Goal: Task Accomplishment & Management: Manage account settings

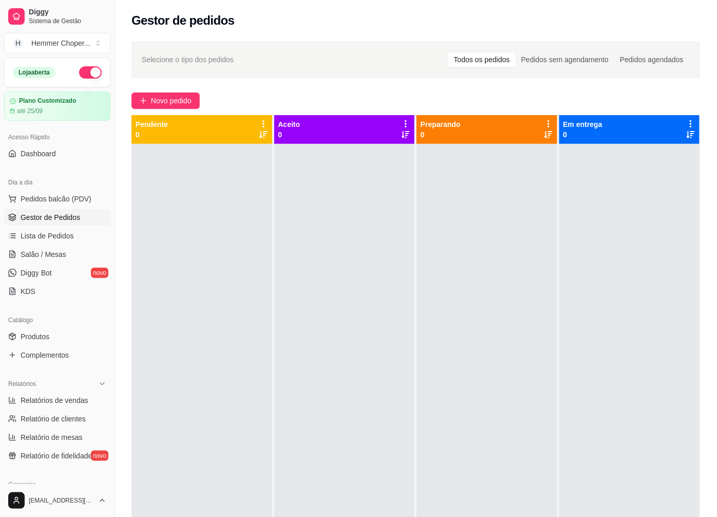
drag, startPoint x: 0, startPoint y: 40, endPoint x: 279, endPoint y: 262, distance: 356.7
click at [279, 262] on div at bounding box center [344, 402] width 141 height 517
click at [594, 256] on div at bounding box center [629, 402] width 141 height 517
click at [544, 299] on div at bounding box center [487, 402] width 141 height 517
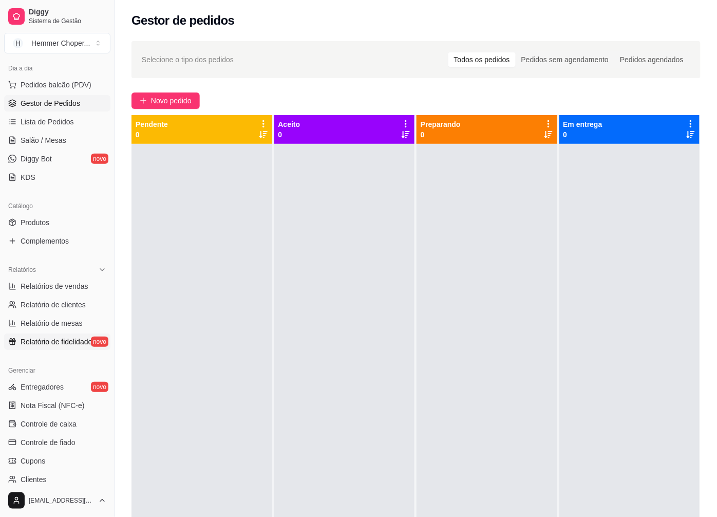
scroll to position [222, 0]
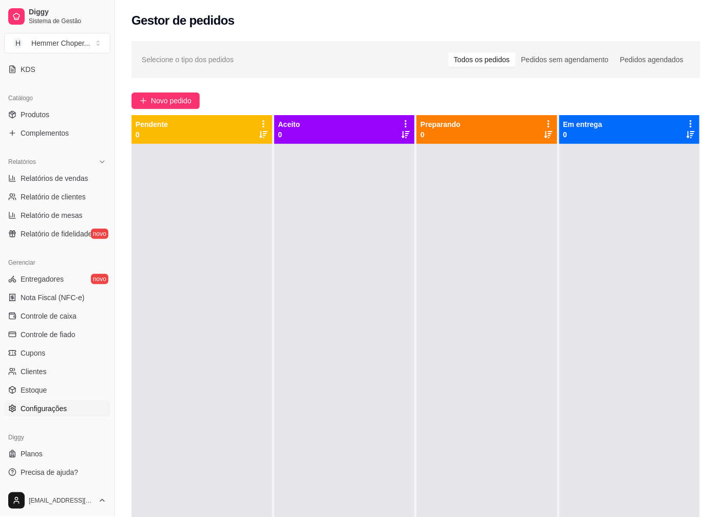
click at [44, 401] on link "Configurações" at bounding box center [57, 408] width 106 height 16
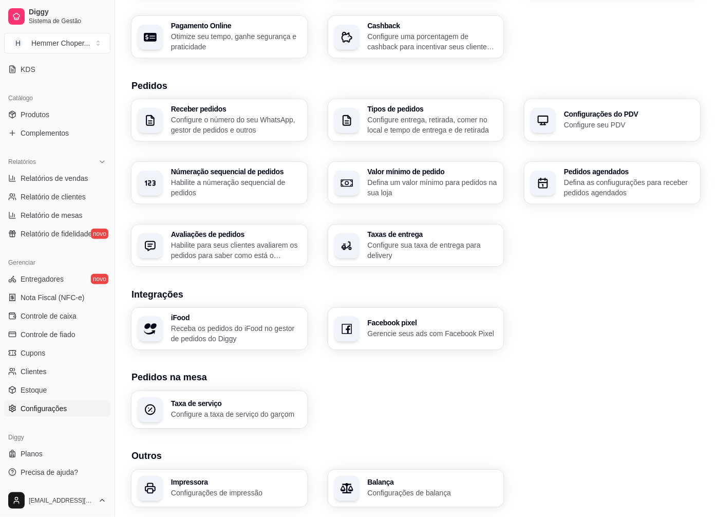
scroll to position [202, 0]
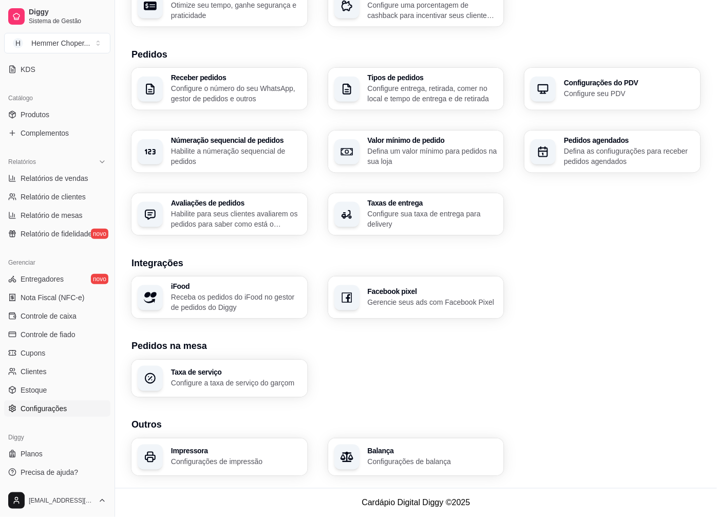
click at [206, 444] on div "Impressora Configurações de impressão" at bounding box center [219, 456] width 176 height 37
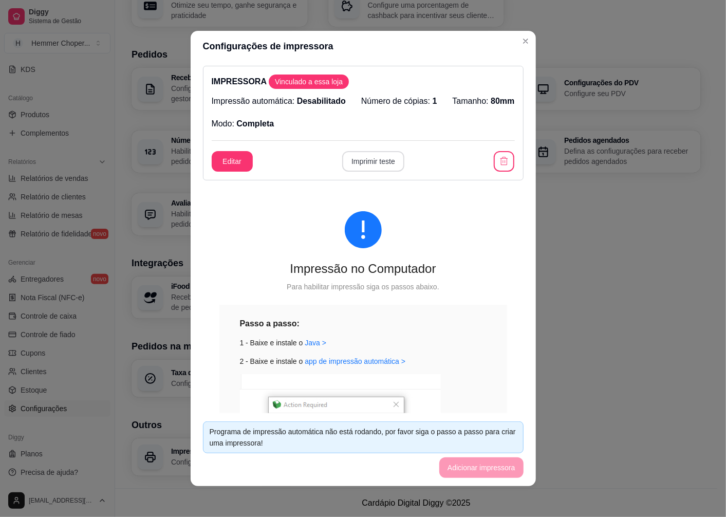
click at [374, 160] on button "Imprimir teste" at bounding box center [373, 161] width 62 height 21
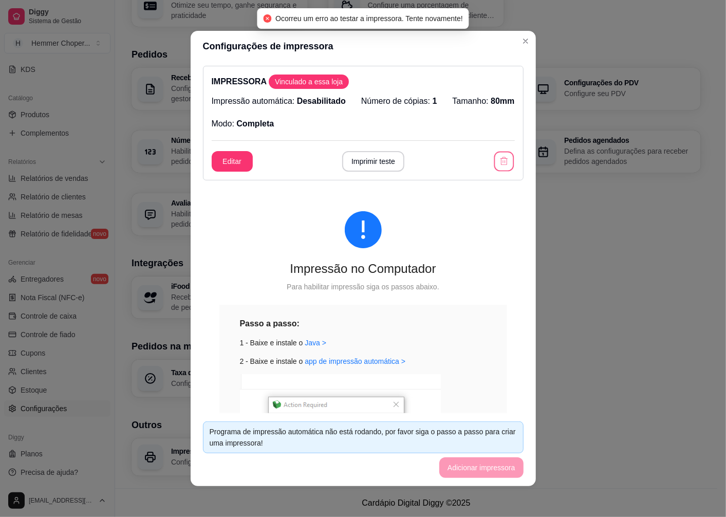
click at [494, 165] on button "button" at bounding box center [504, 162] width 20 height 20
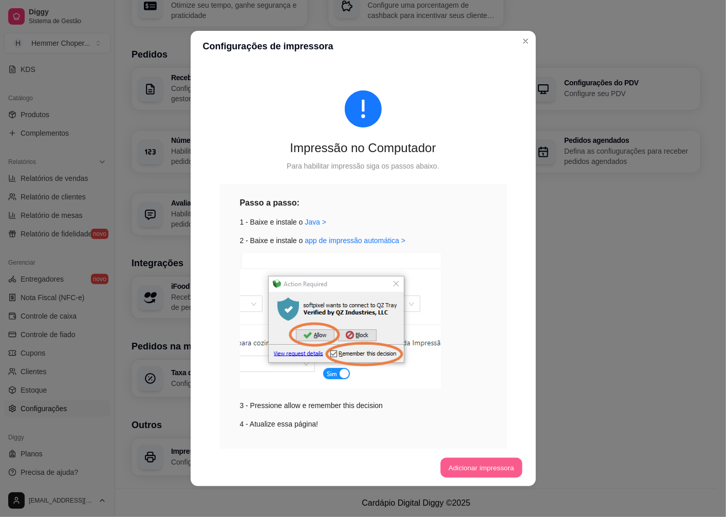
click at [475, 460] on button "Adicionar impressora" at bounding box center [481, 468] width 82 height 20
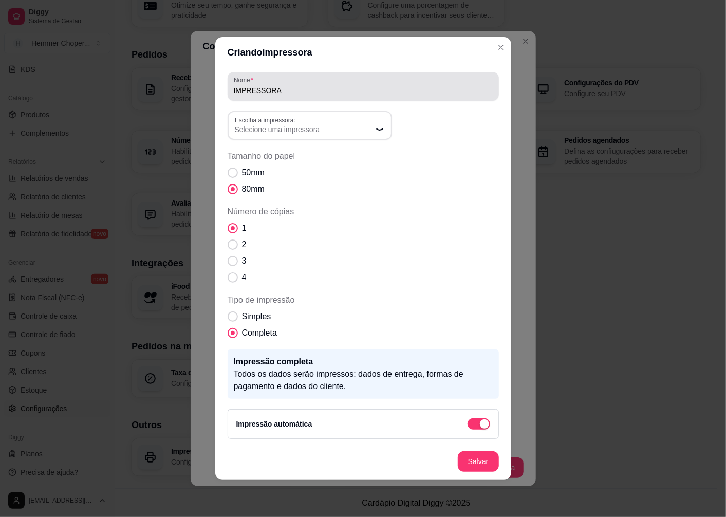
click at [273, 121] on label "Escolha a impressora:" at bounding box center [267, 120] width 64 height 9
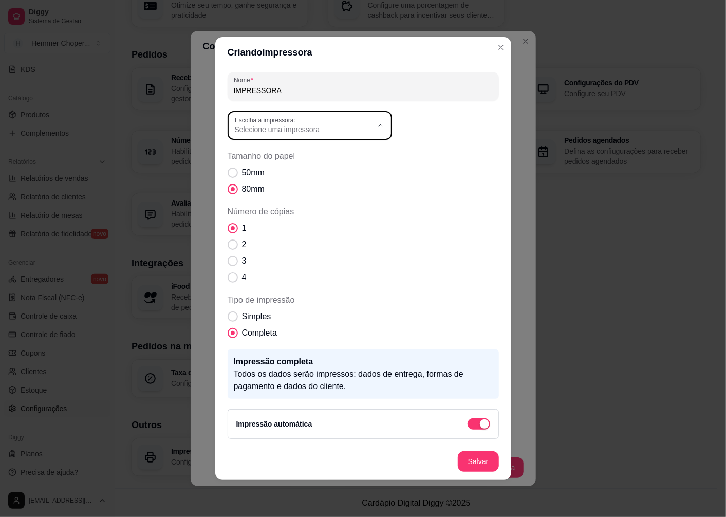
click at [331, 126] on span "Selecione uma impressora" at bounding box center [304, 129] width 138 height 10
click at [305, 240] on span "POS58 [TECHNICAL_ID] (Copiar 3)" at bounding box center [304, 238] width 132 height 10
type input "POS58 [TECHNICAL_ID] (Copiar 3)"
select select "POS58 [TECHNICAL_ID] (Copiar 3)"
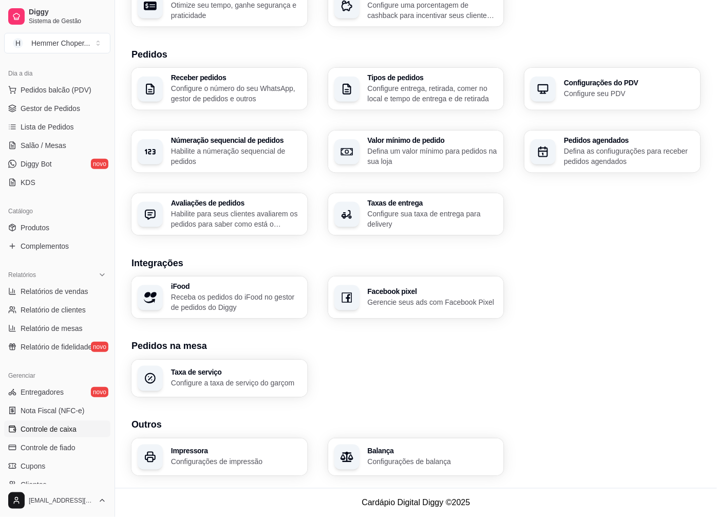
scroll to position [108, 0]
click at [54, 105] on span "Gestor de Pedidos" at bounding box center [51, 109] width 60 height 10
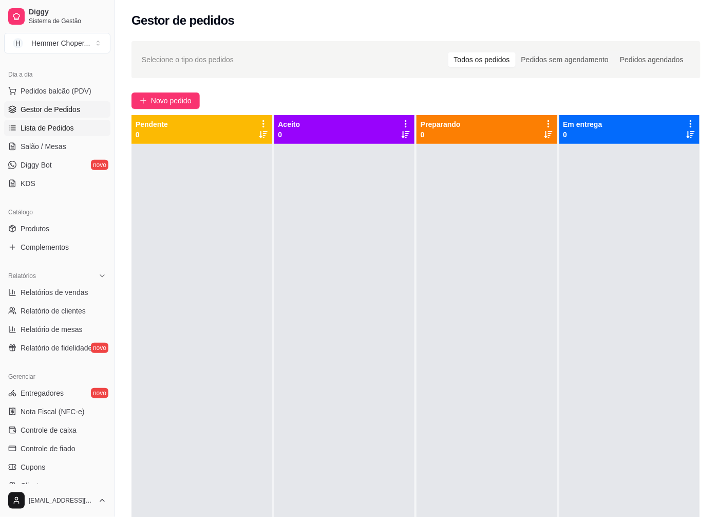
click at [50, 134] on link "Lista de Pedidos" at bounding box center [57, 128] width 106 height 16
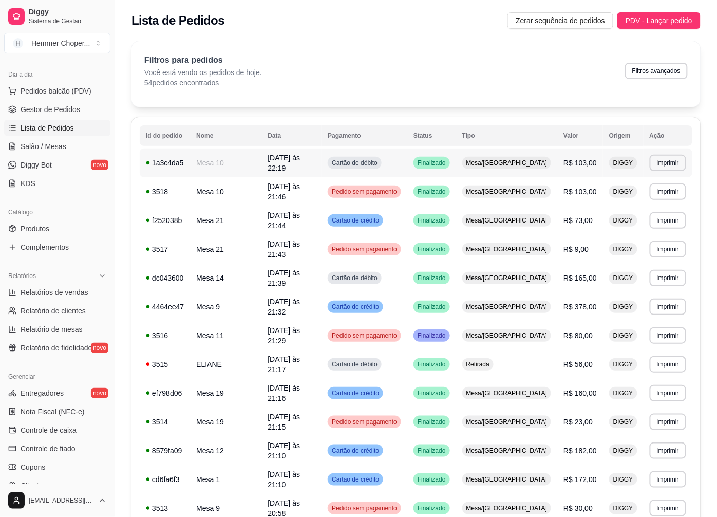
click at [499, 160] on span "Mesa/[GEOGRAPHIC_DATA]" at bounding box center [506, 163] width 85 height 8
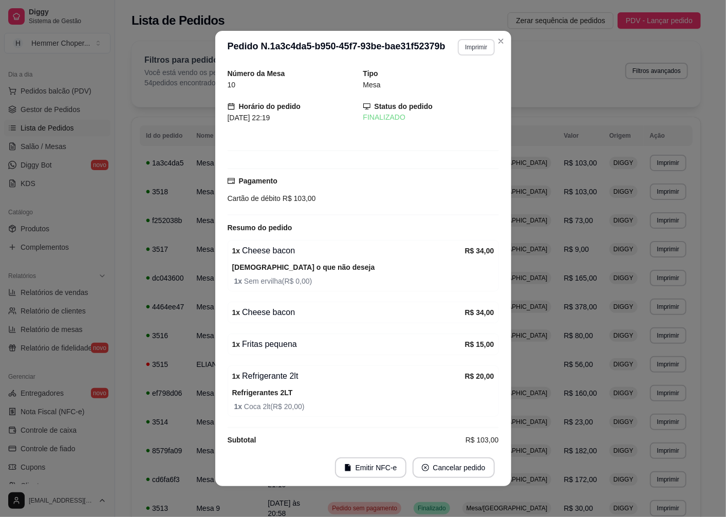
click at [469, 52] on button "Imprimir" at bounding box center [476, 47] width 36 height 16
click at [445, 80] on button "IMPRESSORA" at bounding box center [454, 84] width 74 height 16
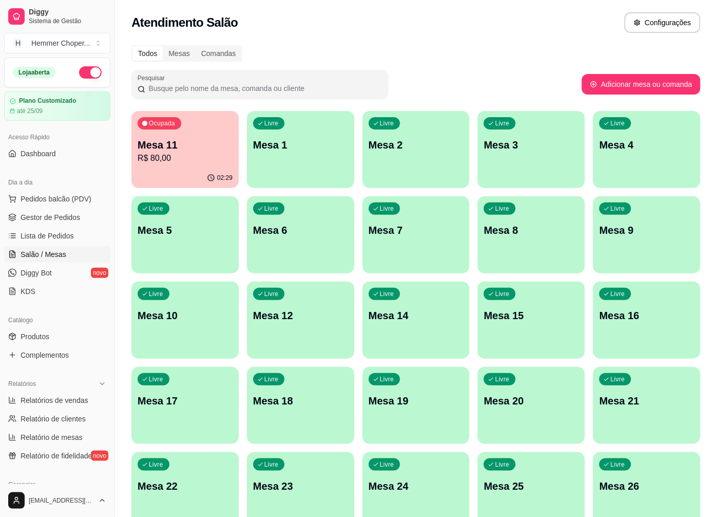
click at [173, 160] on p "R$ 80,00" at bounding box center [185, 158] width 95 height 12
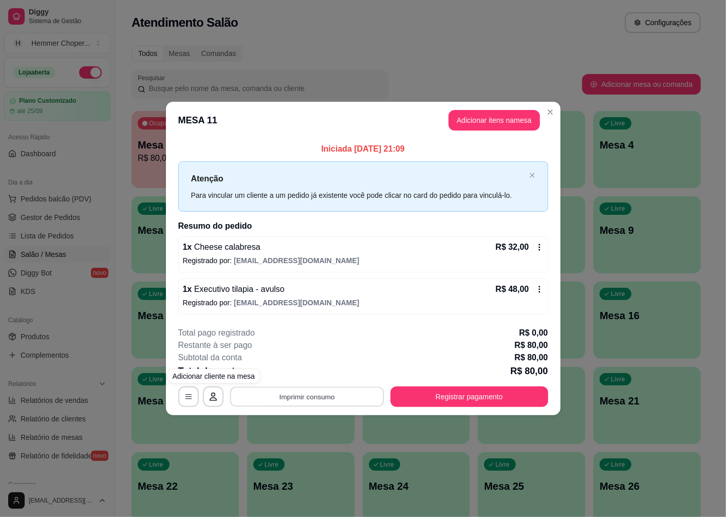
click at [267, 388] on button "Imprimir consumo" at bounding box center [307, 396] width 154 height 20
click at [302, 372] on button "IMPRESSORA" at bounding box center [310, 373] width 74 height 16
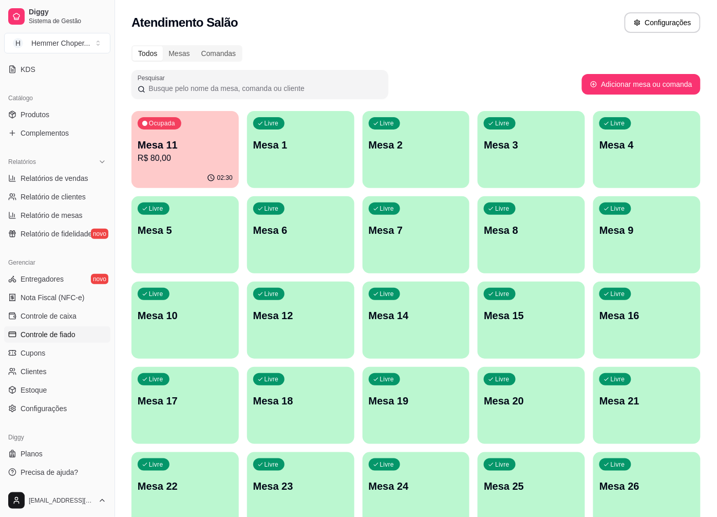
scroll to position [171, 0]
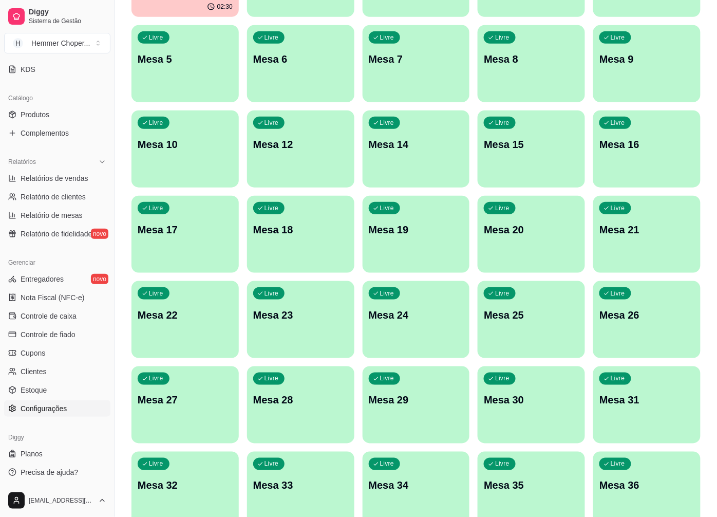
click at [64, 409] on span "Configurações" at bounding box center [44, 408] width 46 height 10
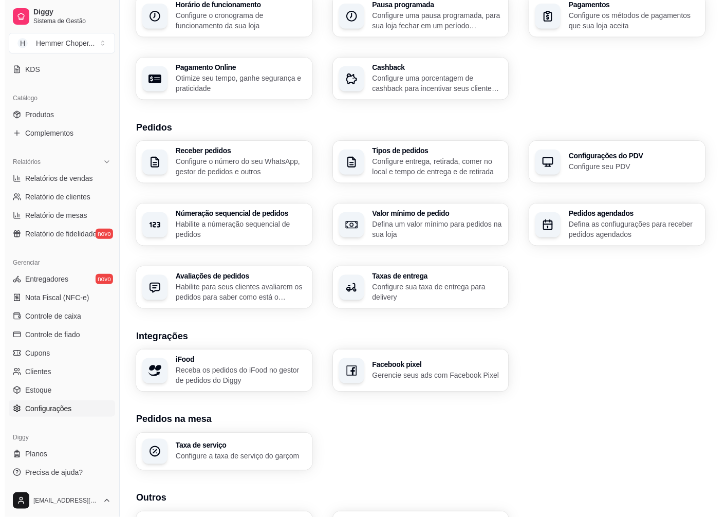
scroll to position [202, 0]
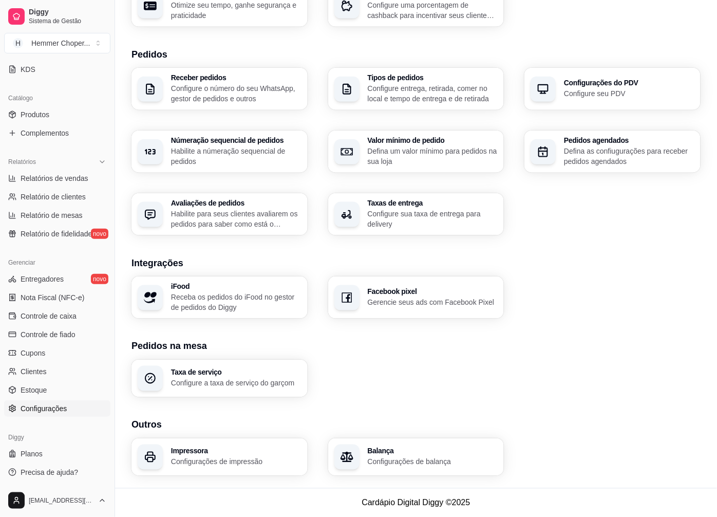
click at [186, 442] on div "Impressora Configurações de impressão" at bounding box center [219, 456] width 176 height 37
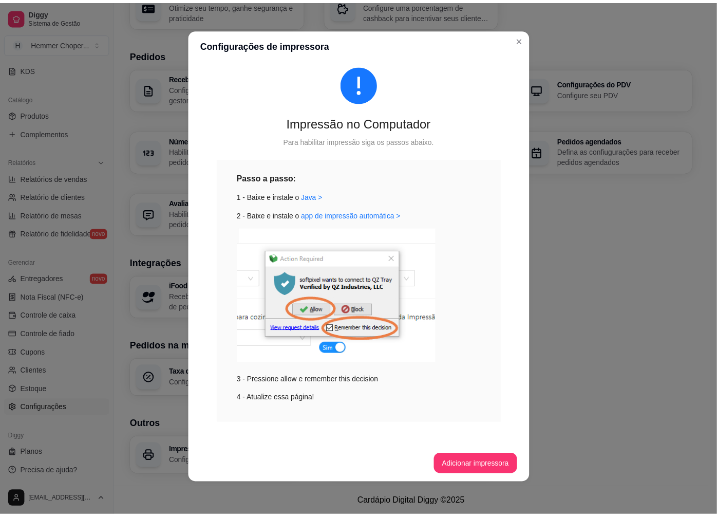
scroll to position [149, 0]
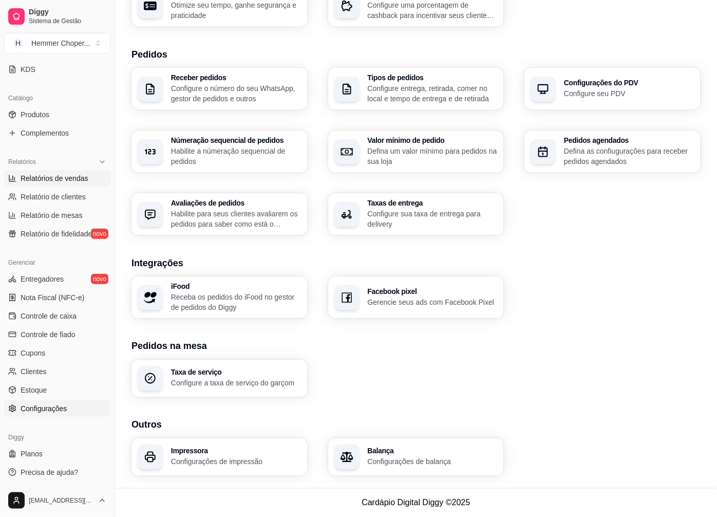
click at [29, 180] on span "Relatórios de vendas" at bounding box center [55, 178] width 68 height 10
select select "ALL"
select select "0"
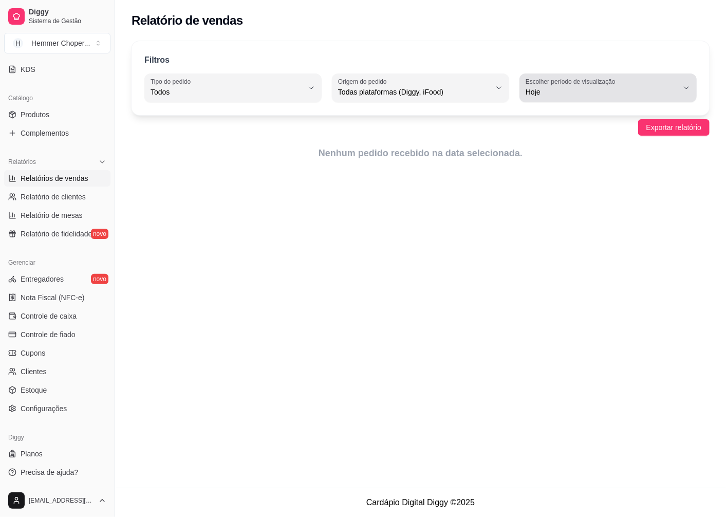
click at [687, 85] on icon "button" at bounding box center [686, 88] width 8 height 8
click at [549, 137] on span "Ontem" at bounding box center [603, 133] width 144 height 10
type input "1"
select select "1"
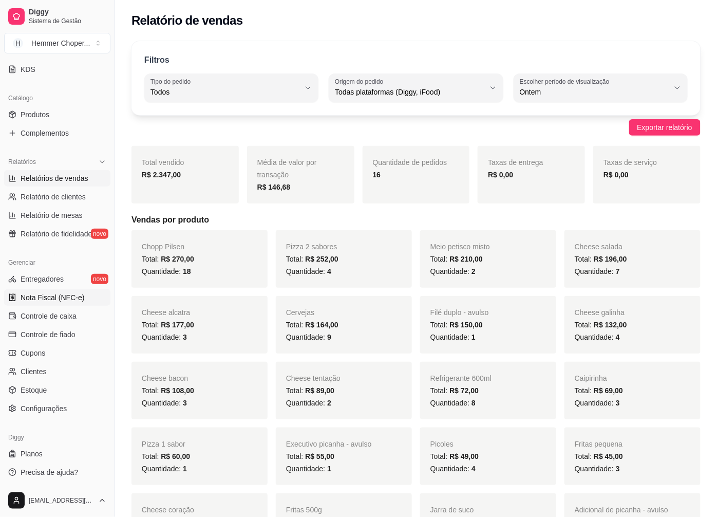
click at [70, 296] on span "Nota Fiscal (NFC-e)" at bounding box center [53, 297] width 64 height 10
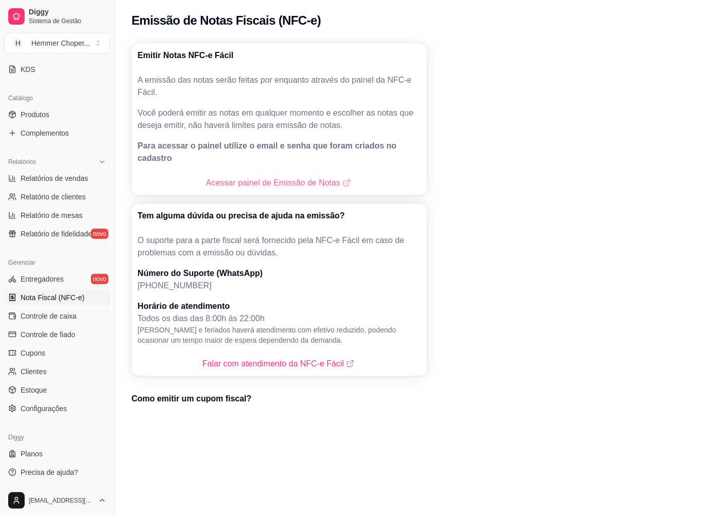
click at [270, 177] on link "Acessar painel de Emissão de Notas" at bounding box center [279, 183] width 146 height 12
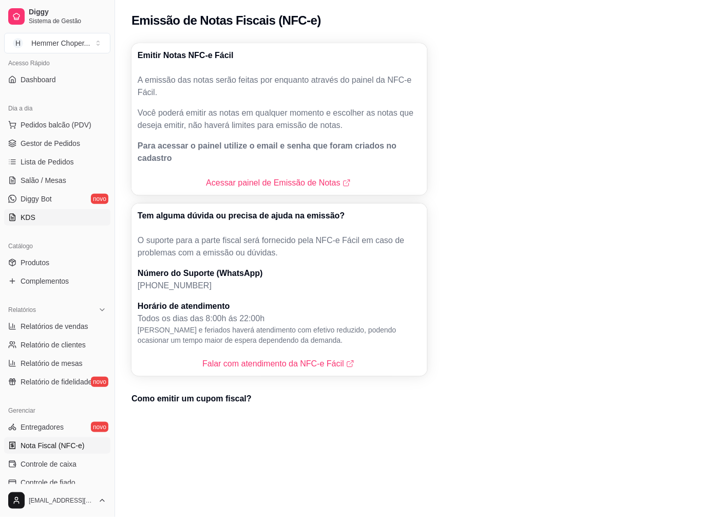
scroll to position [50, 0]
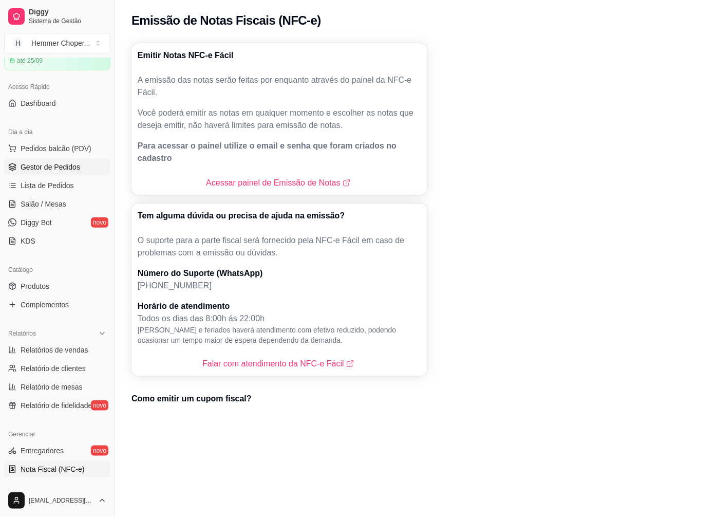
click at [69, 166] on span "Gestor de Pedidos" at bounding box center [51, 167] width 60 height 10
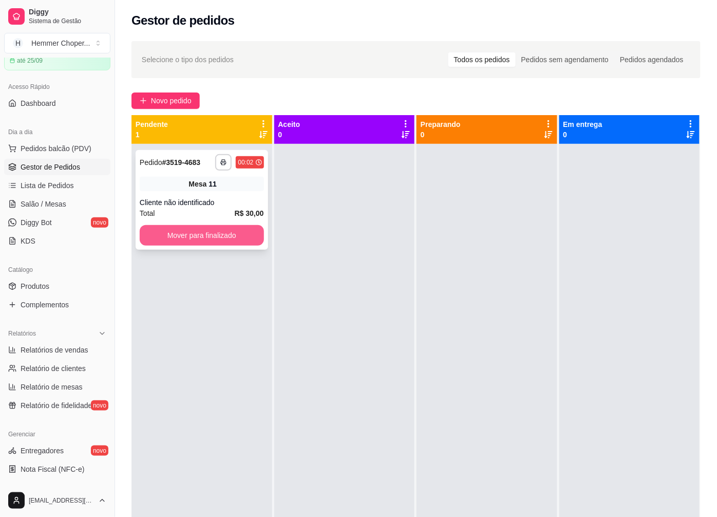
click at [197, 236] on button "Mover para finalizado" at bounding box center [202, 235] width 124 height 21
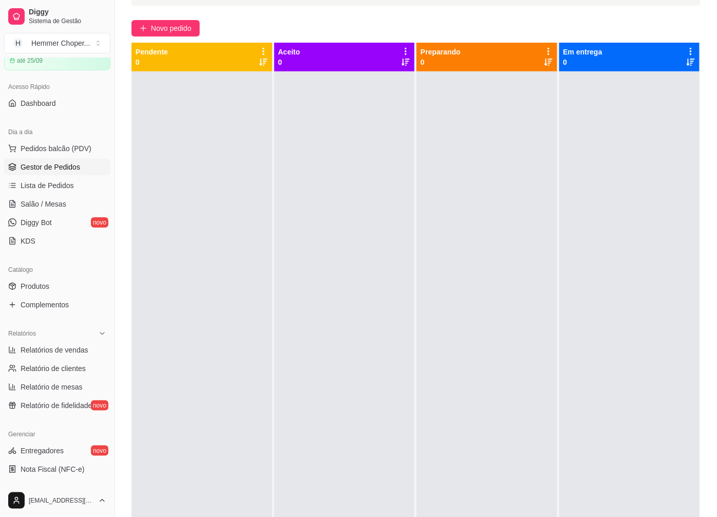
scroll to position [157, 0]
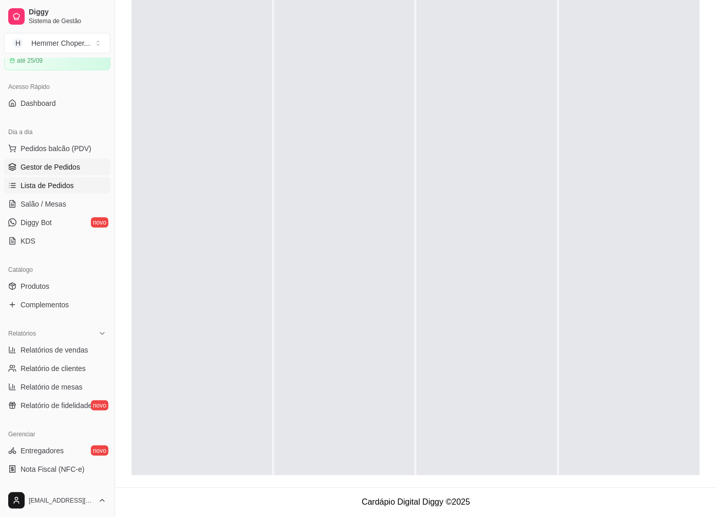
click at [52, 187] on span "Lista de Pedidos" at bounding box center [47, 185] width 53 height 10
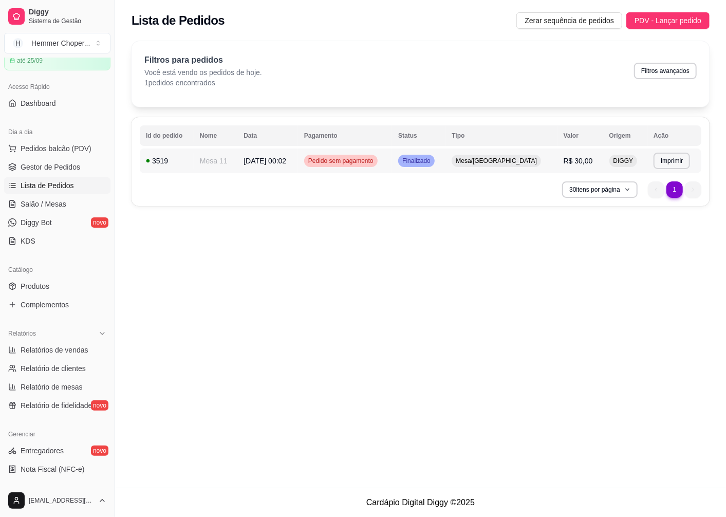
click at [392, 157] on td "Pedido sem pagamento" at bounding box center [345, 160] width 94 height 25
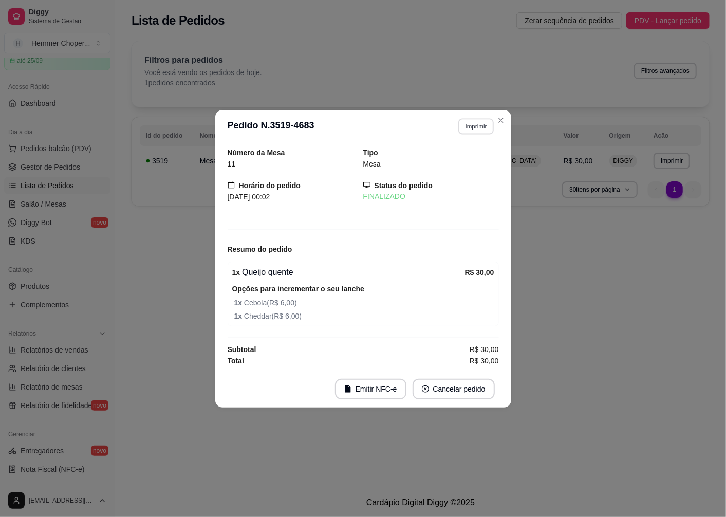
click at [479, 125] on button "Imprimir" at bounding box center [475, 126] width 35 height 16
click at [444, 161] on button "IMPRESSORA" at bounding box center [458, 162] width 72 height 16
